Goal: Information Seeking & Learning: Learn about a topic

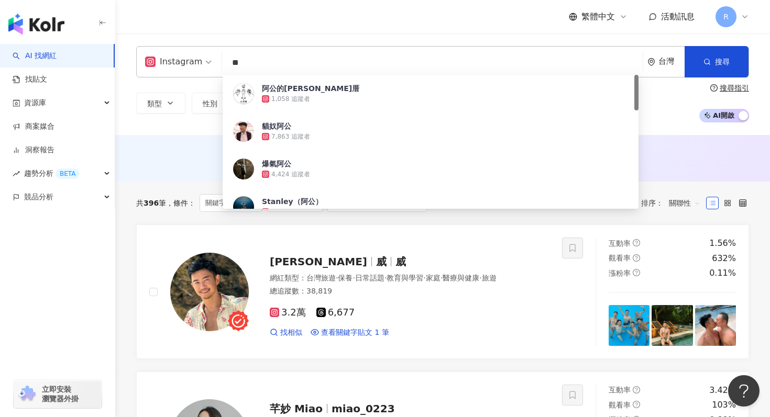
click at [272, 66] on input "**" at bounding box center [432, 63] width 412 height 20
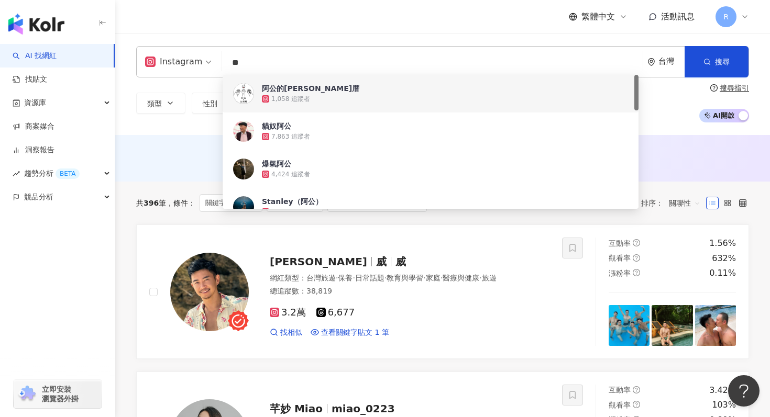
click at [326, 33] on div "繁體中文 活動訊息 R" at bounding box center [442, 17] width 613 height 34
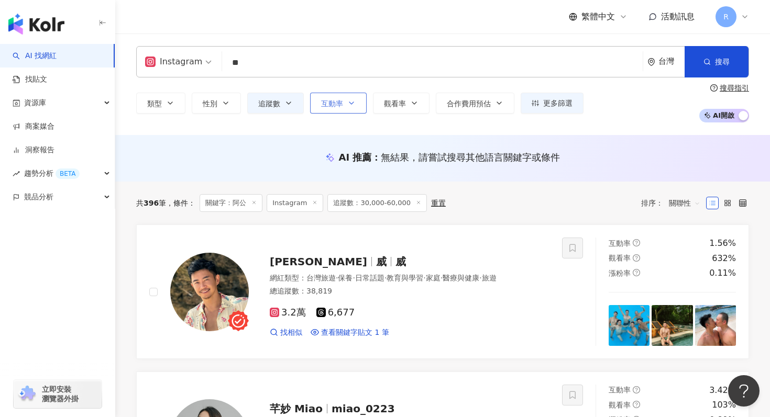
click at [312, 106] on button "互動率" at bounding box center [338, 103] width 57 height 21
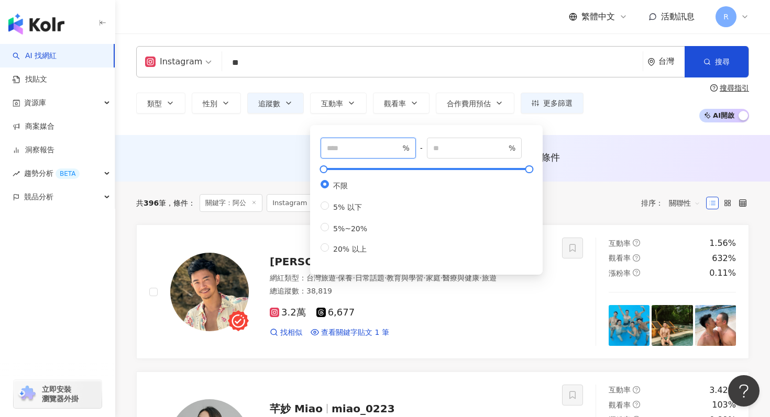
click at [335, 148] on input "number" at bounding box center [363, 148] width 73 height 12
type input "*"
click at [235, 132] on div "Instagram ** 台灣 搜尋 130aefa9-30ef-49cf-8c16-c580c4664bc7 f399b6d5-0158-44db-8d2b…" at bounding box center [442, 85] width 654 height 102
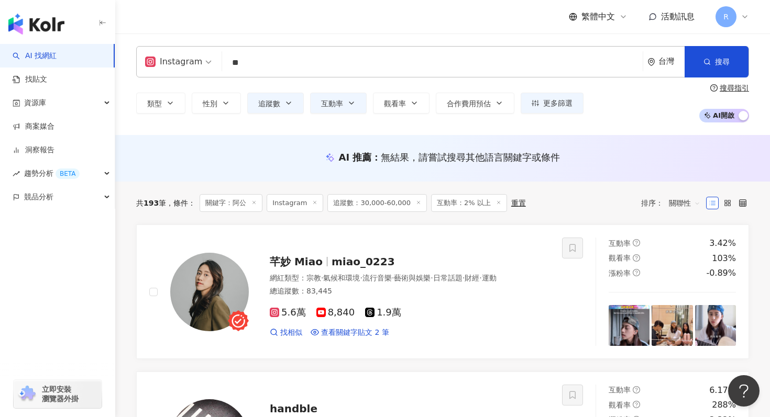
click at [309, 62] on input "**" at bounding box center [432, 63] width 412 height 20
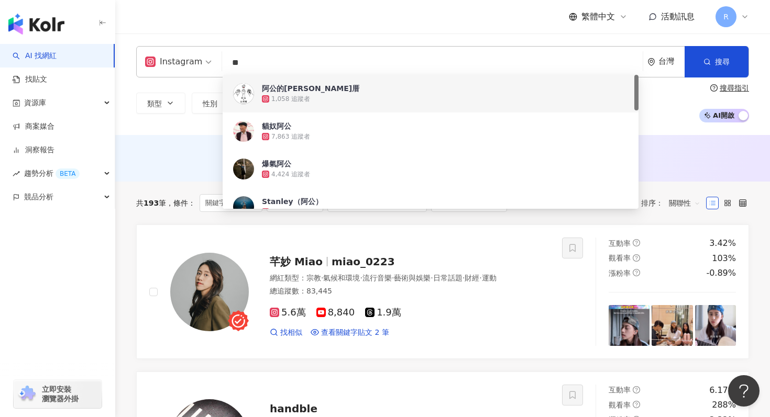
click at [309, 62] on input "**" at bounding box center [432, 63] width 412 height 20
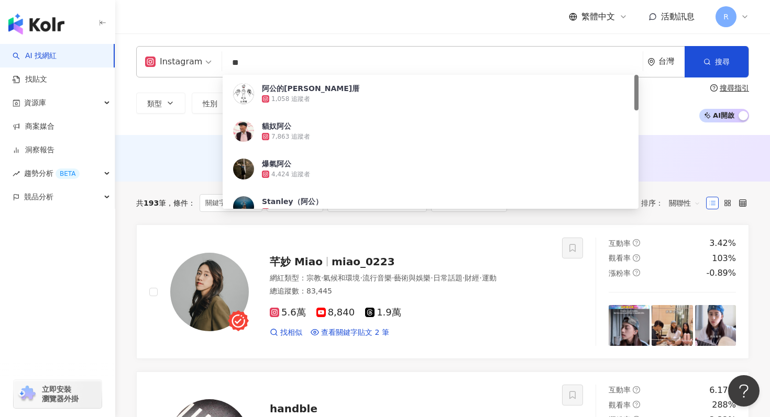
type input "*"
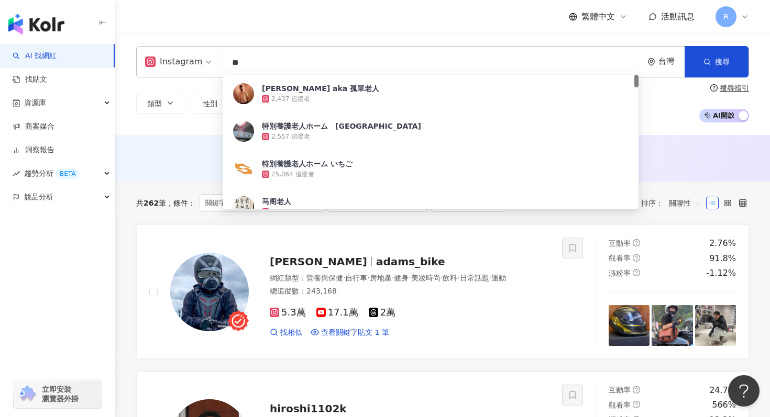
click at [477, 52] on div "Instagram ** 台灣 搜尋 601498ad-adf1-4cbc-b647-80548c55b3c5 [PERSON_NAME] aka 孤單老人 …" at bounding box center [442, 61] width 613 height 31
click at [314, 61] on input "**" at bounding box center [432, 63] width 412 height 20
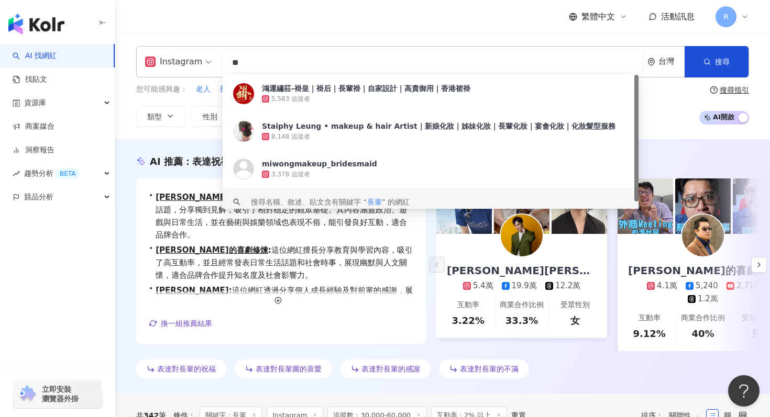
click at [137, 145] on div "AI 推薦 ： 表達祝福長輩的網紅 • [PERSON_NAME][PERSON_NAME] : 此網紅專注於法政社會及教育話題，分享獨到見解，吸引了相對穩定…" at bounding box center [442, 266] width 654 height 255
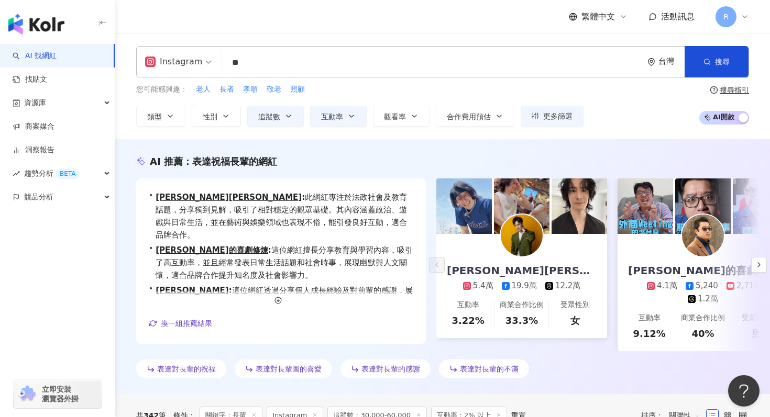
click at [329, 60] on input "**" at bounding box center [432, 63] width 412 height 20
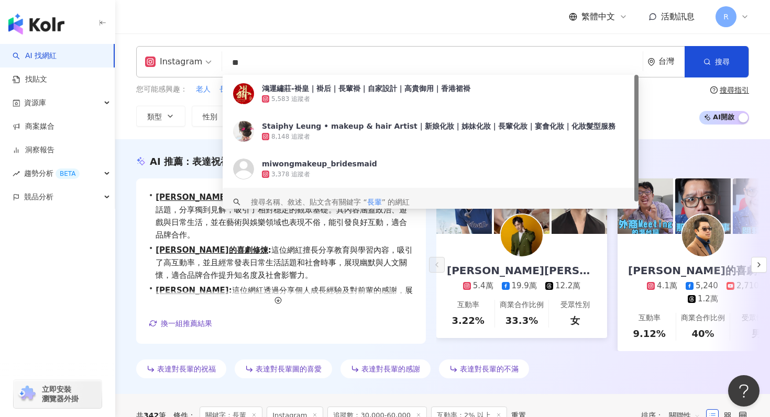
click at [329, 60] on input "**" at bounding box center [432, 63] width 412 height 20
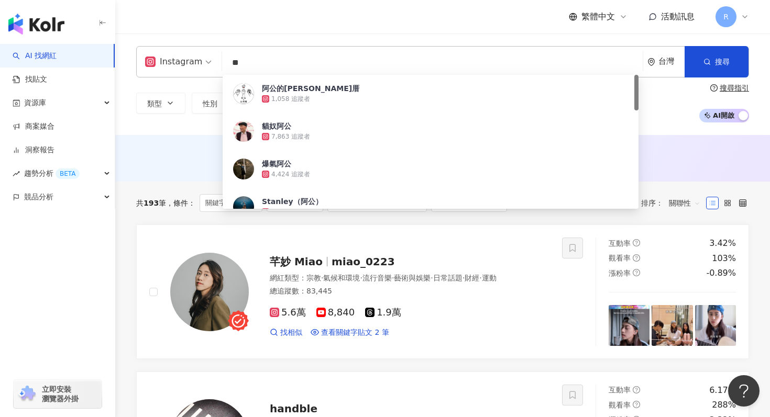
type input "**"
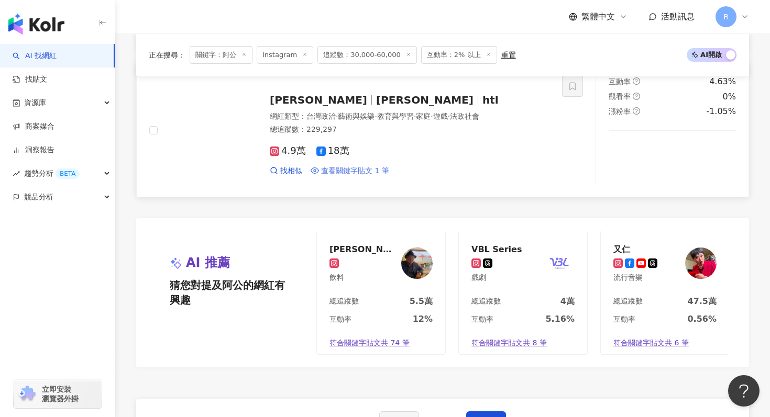
scroll to position [1977, 0]
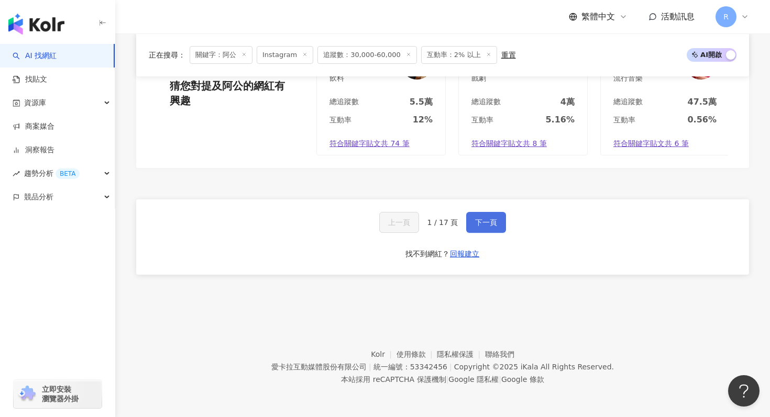
click at [479, 220] on span "下一頁" at bounding box center [486, 222] width 22 height 8
click at [484, 228] on button "下一頁" at bounding box center [486, 222] width 40 height 21
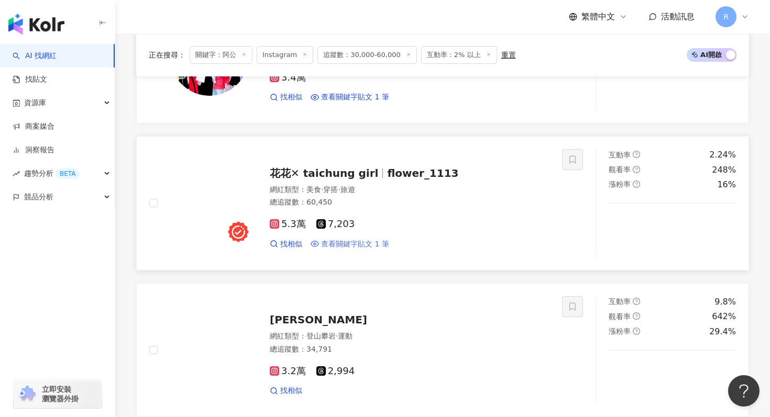
scroll to position [1408, 0]
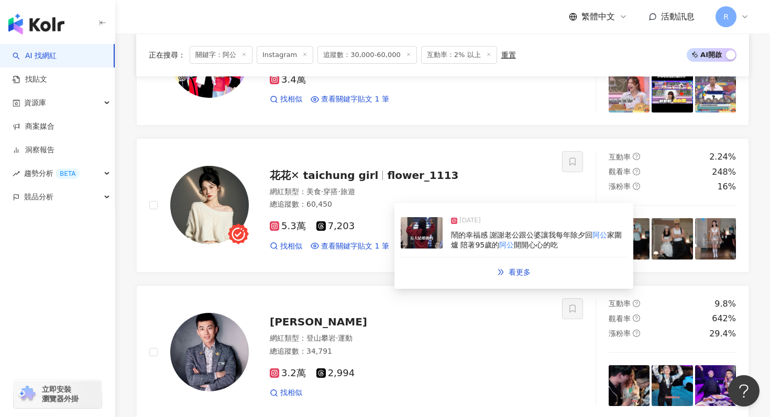
click at [444, 242] on div "[DATE] 鬧的幸福感 謝謝老公跟公婆讓我每年除夕回 阿公 家圍爐 陪著95歲的 阿公 開開心心的吃" at bounding box center [514, 233] width 226 height 48
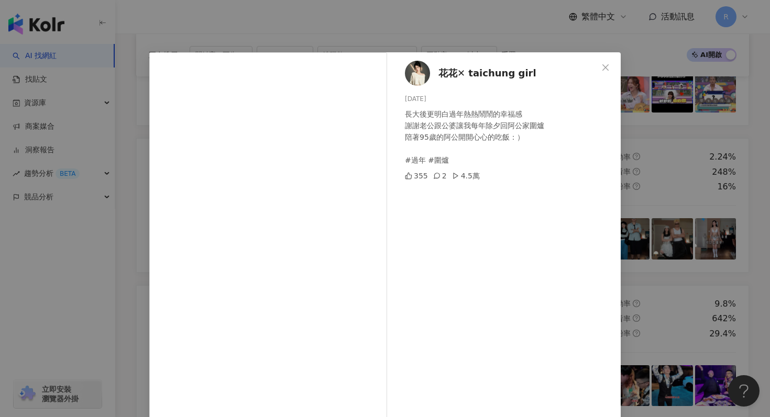
click at [306, 31] on div "花花✕ taichung girl [DATE] 長大後更明白過年熱熱鬧鬧的幸福感 謝謝老公跟公婆讓我每年除夕回阿公家圍爐 陪著95歲的阿公開開心心的吃飯：）…" at bounding box center [385, 208] width 770 height 417
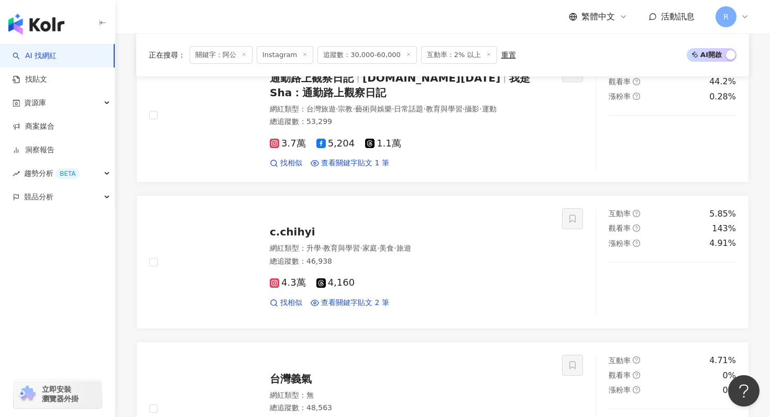
scroll to position [941, 0]
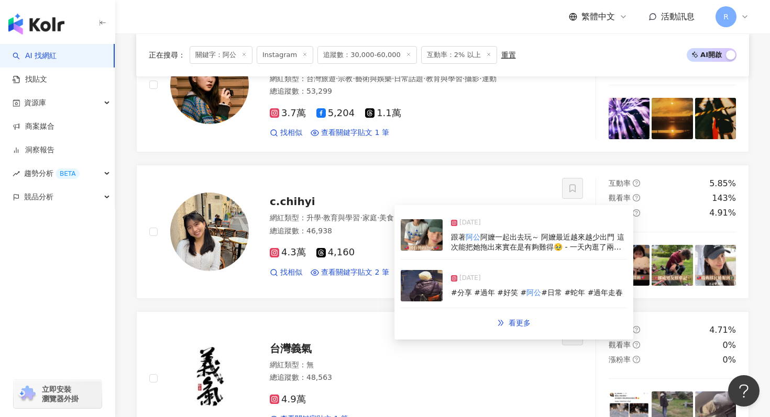
click at [420, 245] on img at bounding box center [422, 234] width 42 height 31
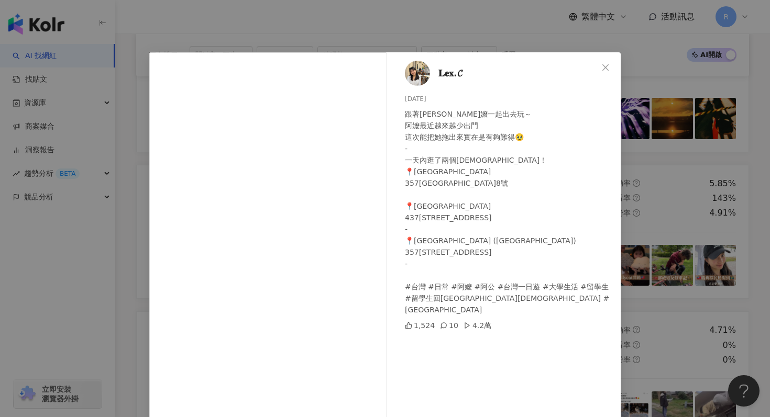
click at [279, 33] on div "𝐋𝐞𝐱.𝓒 [DATE] 跟著[PERSON_NAME]嬤一起出去玩～ 阿嬤最近越來越少出門 這次能把她拖出來實在是有夠難得🥹 - 一天內逛了兩個[DEMOG…" at bounding box center [385, 208] width 770 height 417
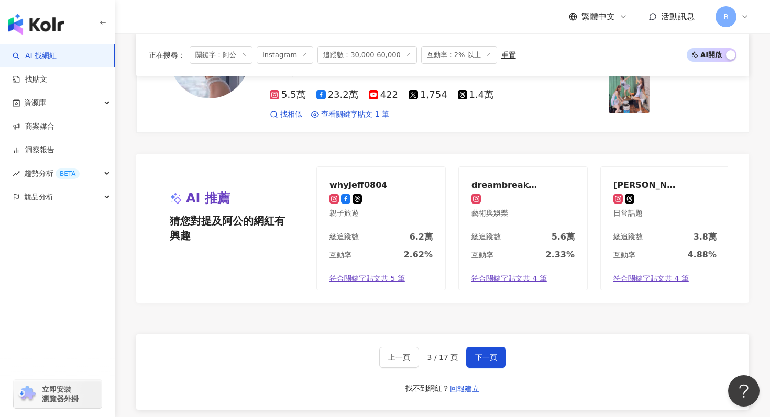
scroll to position [1977, 0]
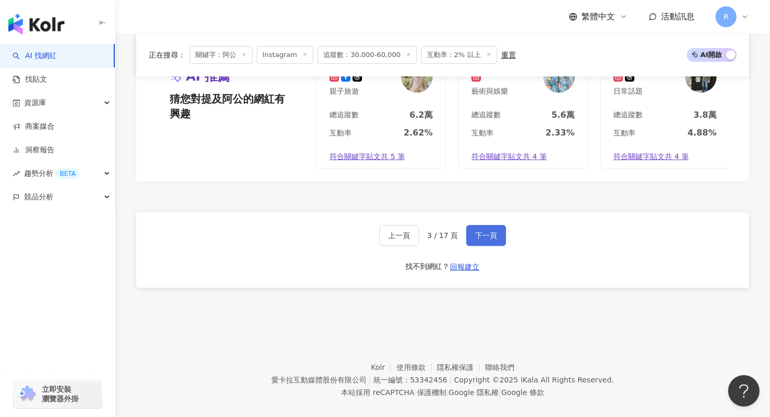
click at [482, 231] on span "下一頁" at bounding box center [486, 235] width 22 height 8
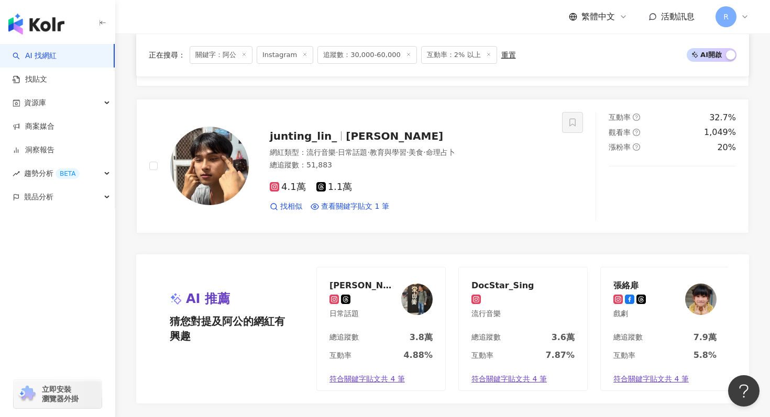
scroll to position [1724, 0]
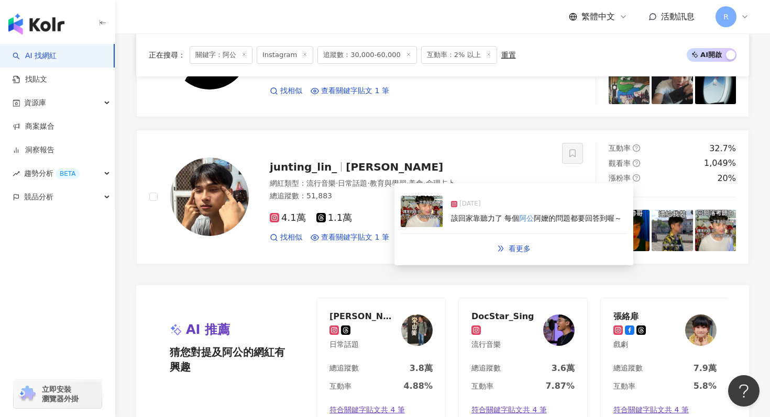
click at [414, 221] on img at bounding box center [422, 211] width 42 height 31
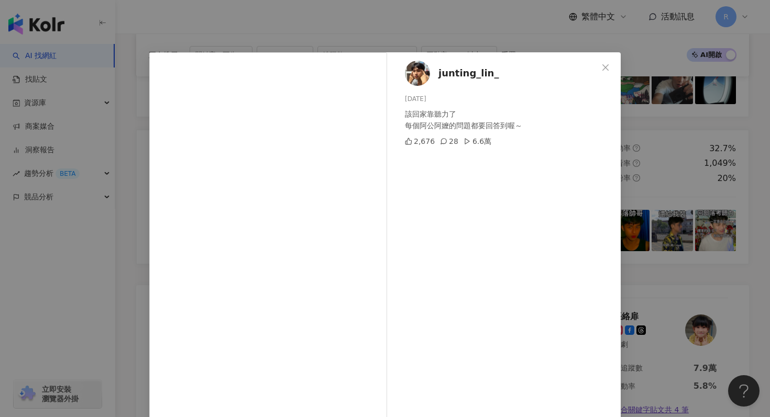
click at [277, 31] on div "junting_lin_ [DATE] 該回家靠聽力了 每個阿公阿嬤的問題都要回答到喔～ 2,676 28 6.6萬 查看原始貼文" at bounding box center [385, 208] width 770 height 417
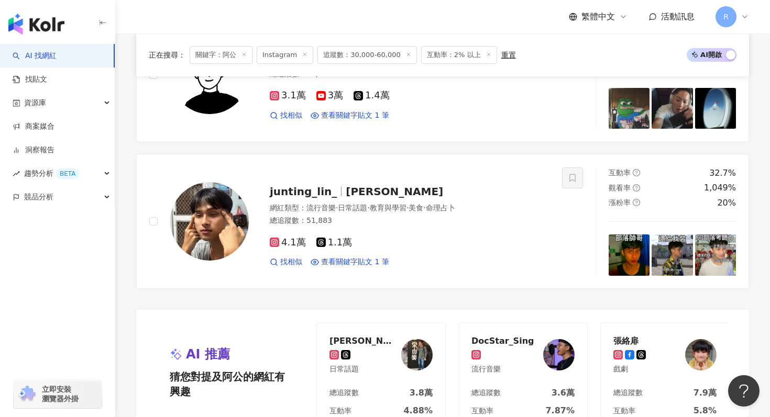
scroll to position [1977, 0]
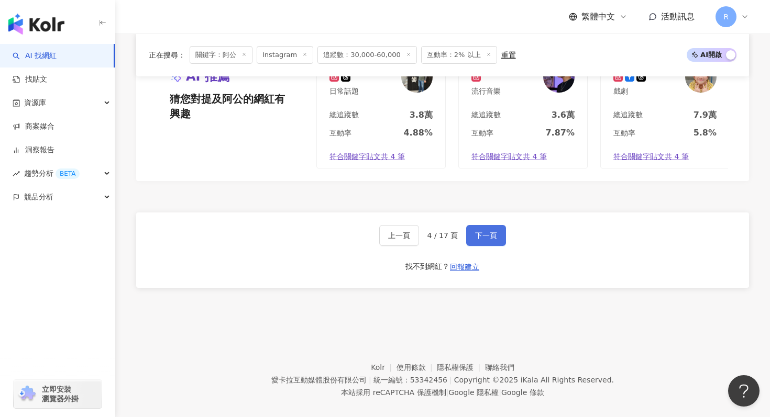
click at [485, 231] on span "下一頁" at bounding box center [486, 235] width 22 height 8
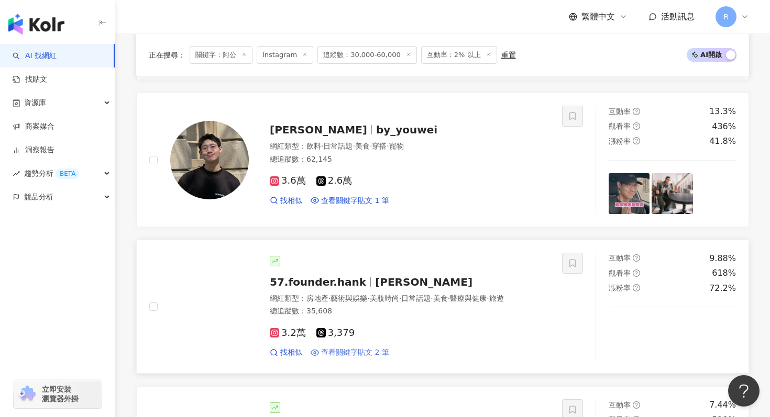
scroll to position [423, 0]
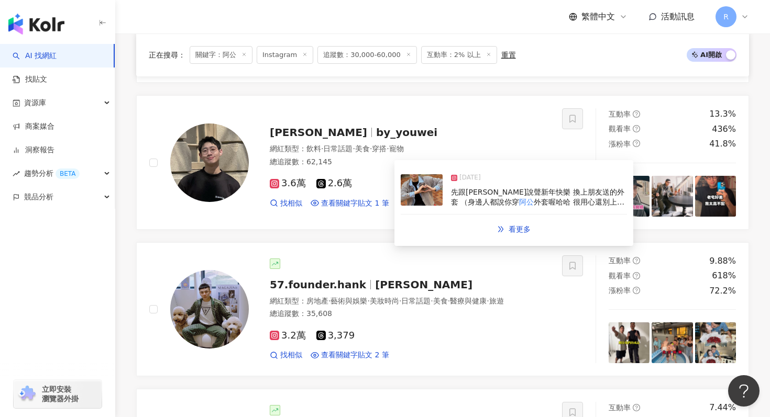
click at [435, 192] on img at bounding box center [422, 189] width 42 height 31
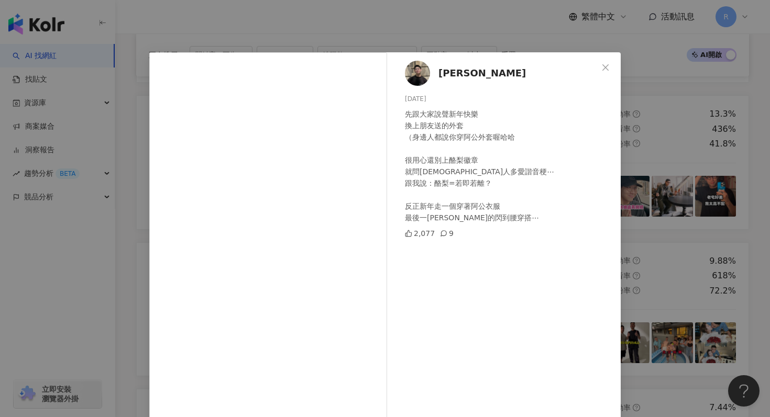
click at [366, 36] on div "宥維 [DATE] 先跟大家說聲新年快樂 換上朋友送的外套 （身邊人都說你穿阿公外套喔[PERSON_NAME] 很用心還別上酪梨徽章 就問[DEMOGRAP…" at bounding box center [385, 208] width 770 height 417
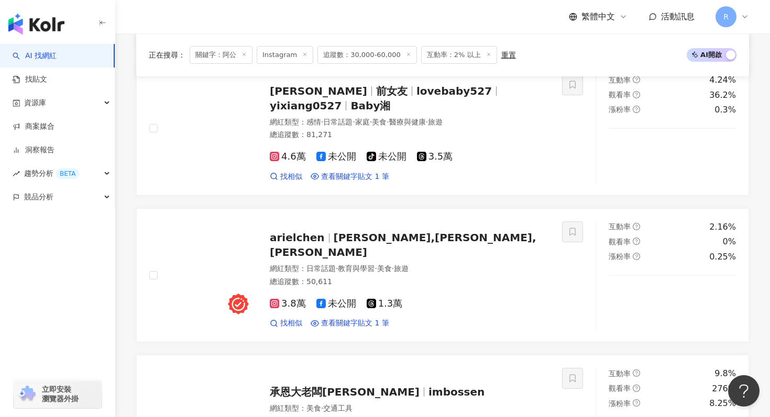
scroll to position [1977, 0]
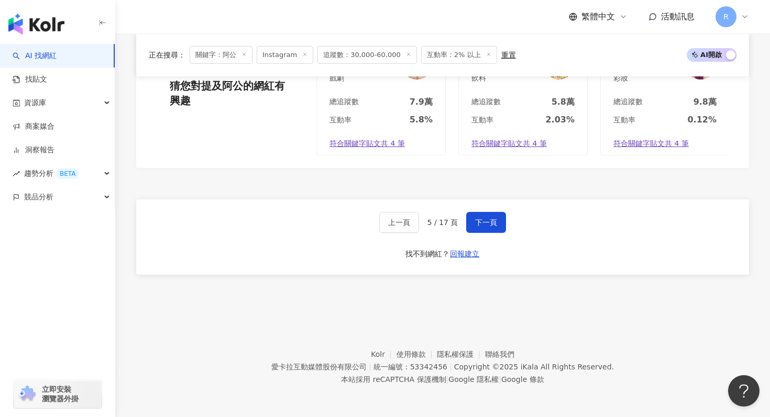
click at [484, 234] on div "上一頁 5 / 17 頁 下一頁 找不到網紅？ 回報建立" at bounding box center [442, 236] width 613 height 75
click at [484, 227] on button "下一頁" at bounding box center [486, 222] width 40 height 21
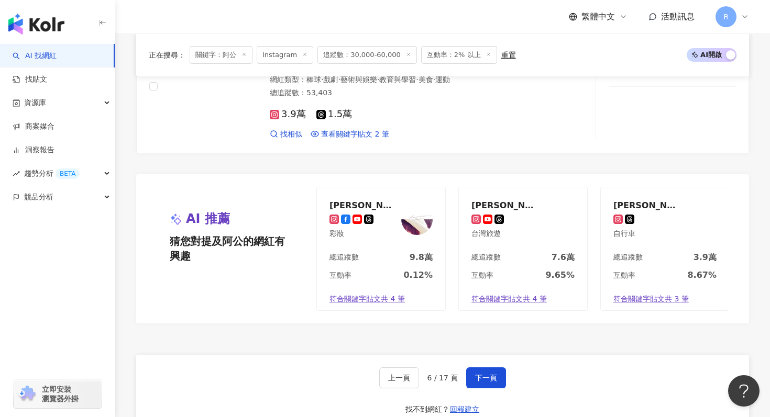
scroll to position [1935, 0]
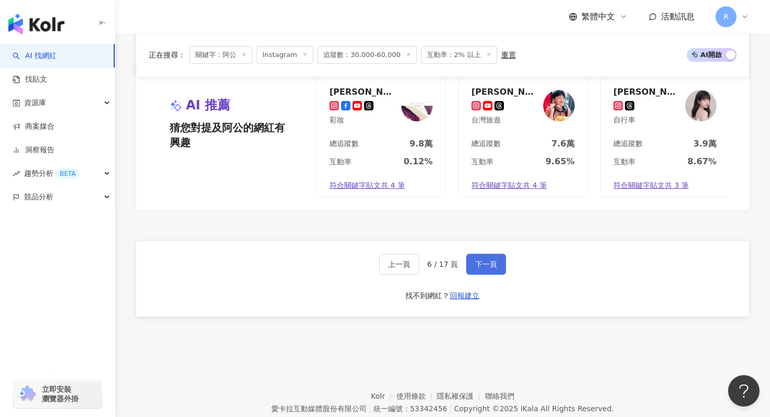
click at [486, 254] on button "下一頁" at bounding box center [486, 264] width 40 height 21
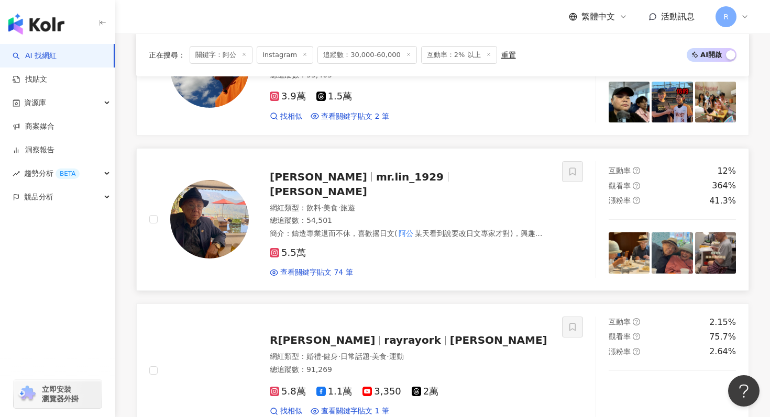
scroll to position [244, 0]
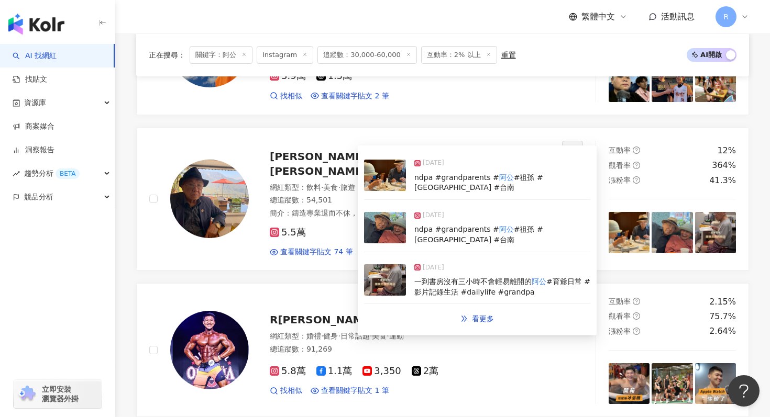
click at [390, 277] on img at bounding box center [385, 279] width 42 height 31
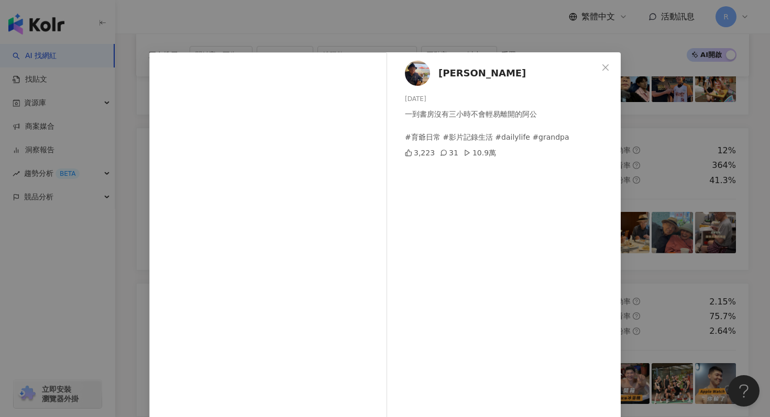
click at [284, 16] on div "[PERSON_NAME] [DATE] 一到書房沒有三小時不會輕易離開的阿公 #育爺日常 #影片記錄生活 #dailylife #grandpa [DEMO…" at bounding box center [385, 208] width 770 height 417
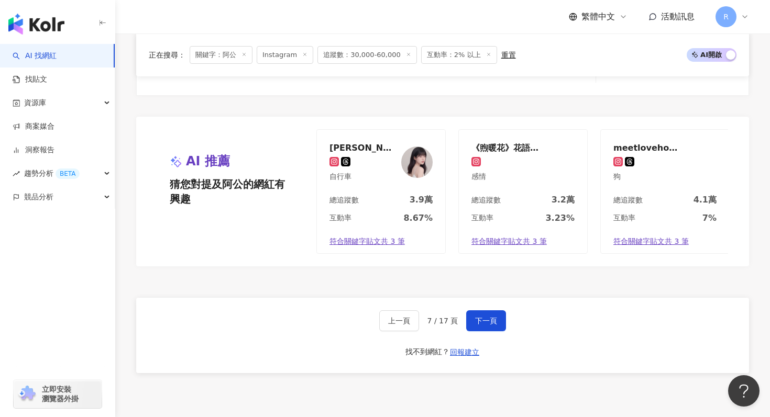
scroll to position [1977, 0]
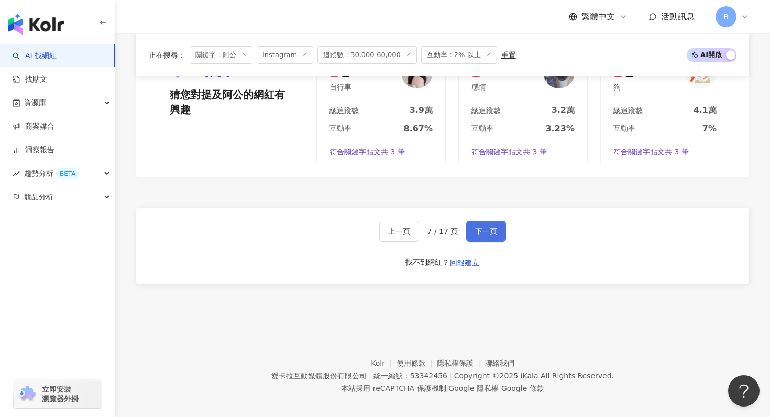
click at [473, 221] on button "下一頁" at bounding box center [486, 231] width 40 height 21
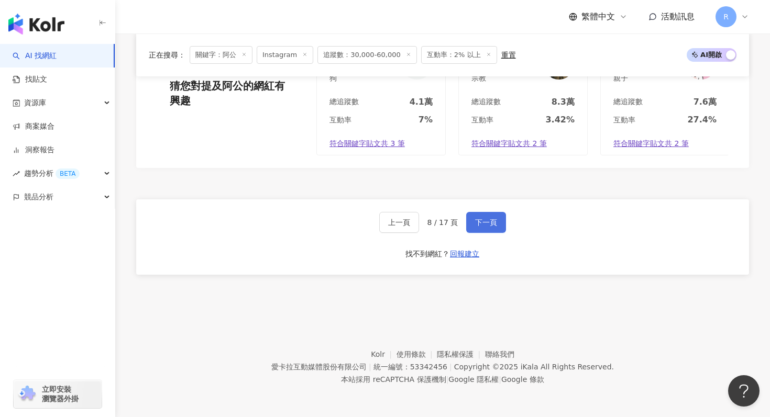
click at [501, 220] on button "下一頁" at bounding box center [486, 222] width 40 height 21
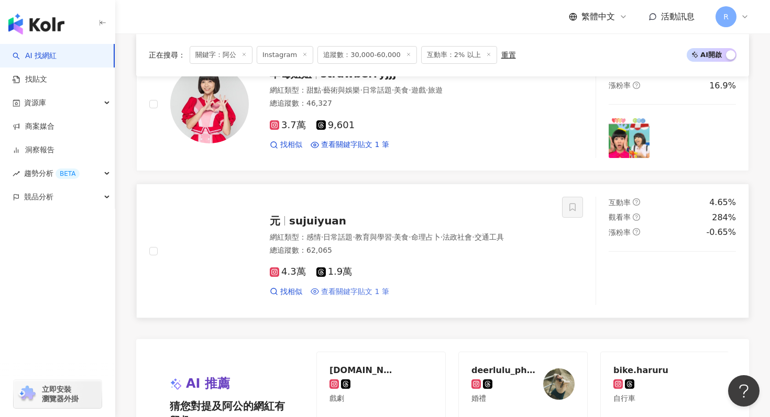
scroll to position [1668, 0]
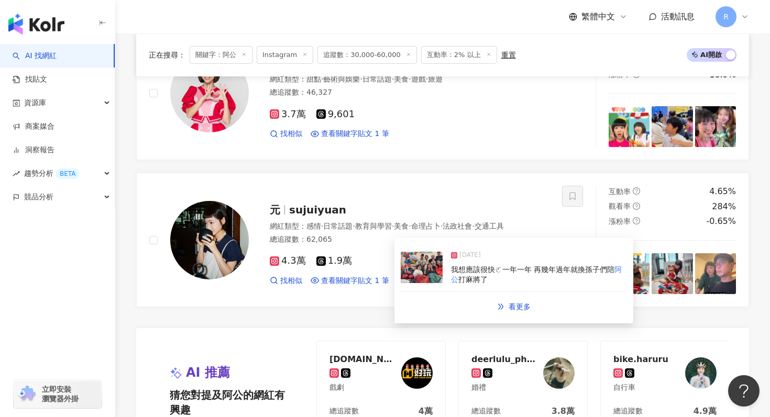
click at [419, 270] on img at bounding box center [422, 267] width 42 height 31
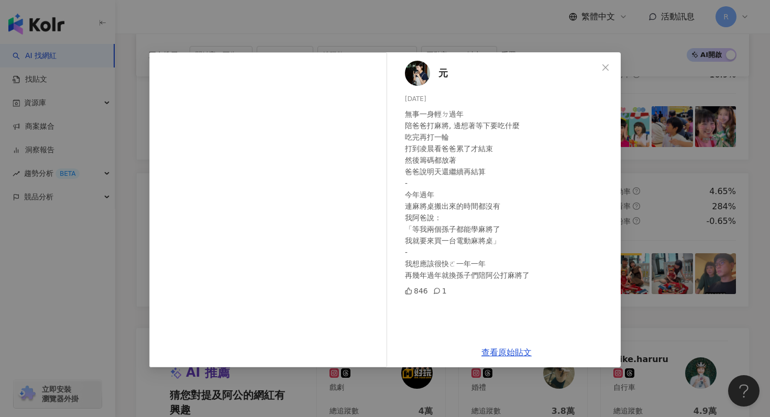
click at [281, 18] on div "元 [DATE] 無事一身輕ㄉ過年 陪爸爸打麻將, 邊想著等下要吃什麼 吃完再打一輪 打到凌晨看爸爸累了才結束 然後籌碼都放著 爸爸說明天還繼續再結算 - 今…" at bounding box center [385, 208] width 770 height 417
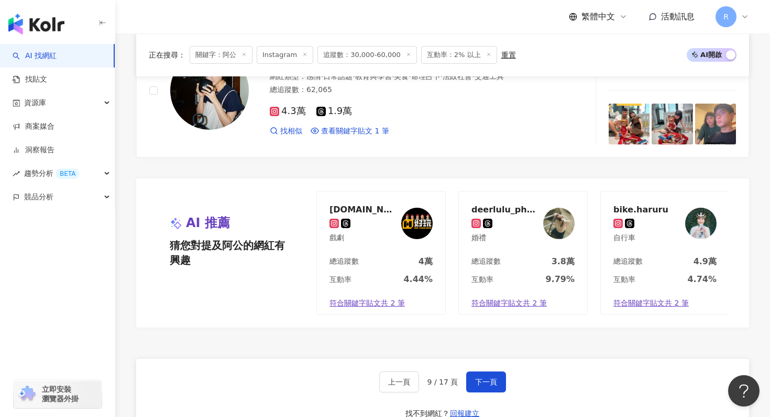
scroll to position [1961, 0]
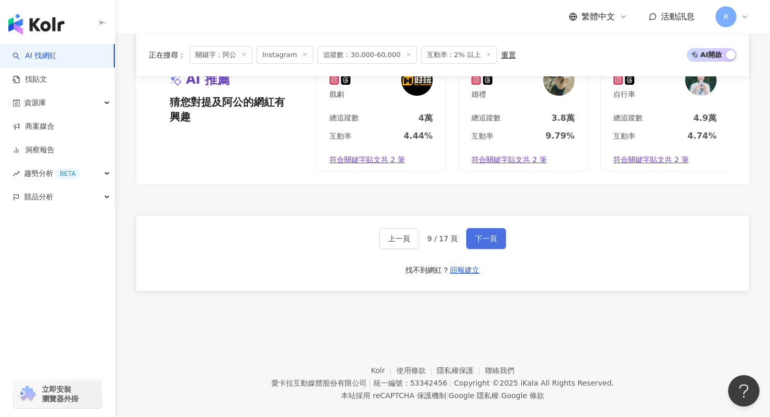
click at [471, 230] on button "下一頁" at bounding box center [486, 238] width 40 height 21
